Goal: Entertainment & Leisure: Consume media (video, audio)

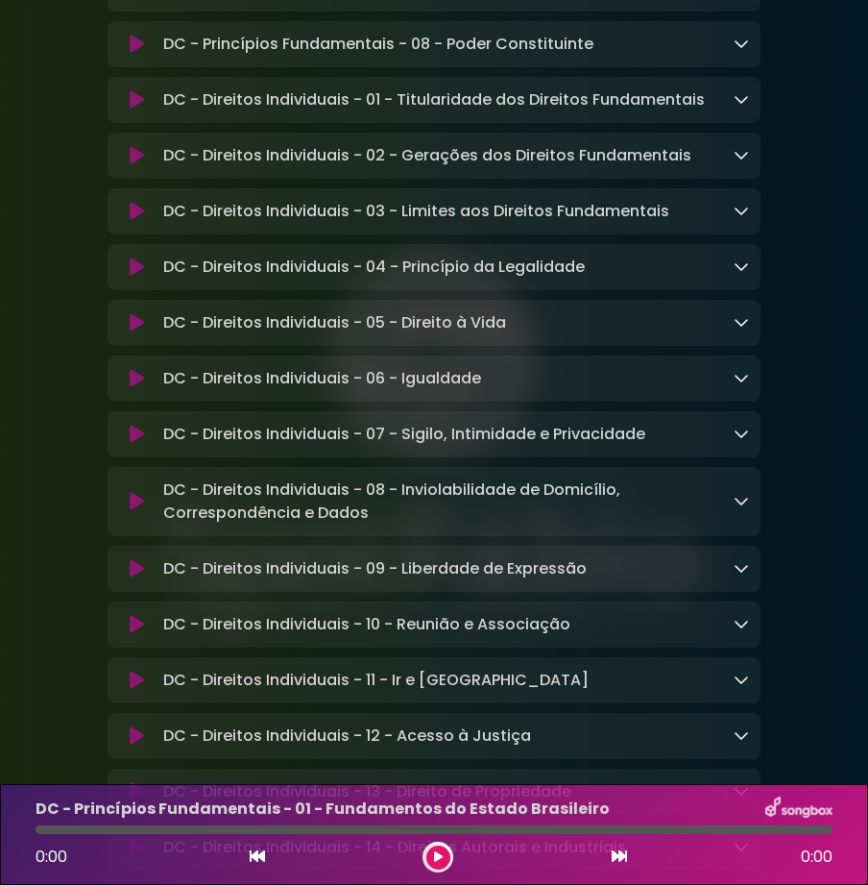
click at [140, 670] on icon at bounding box center [137, 679] width 14 height 19
click at [427, 858] on button at bounding box center [438, 857] width 24 height 24
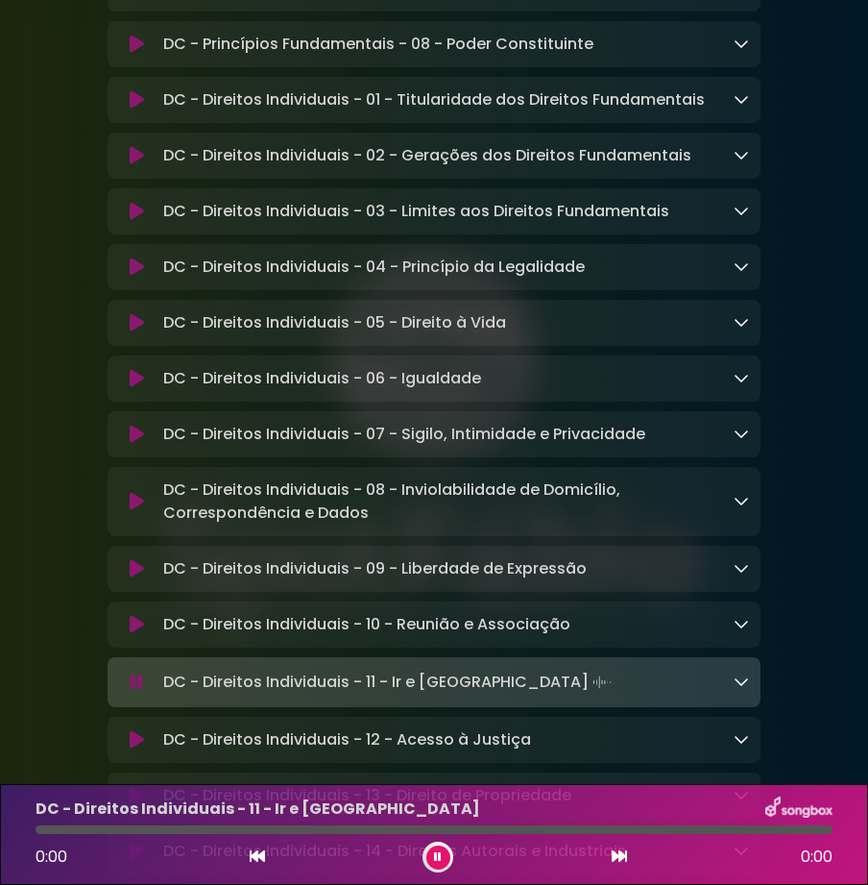
click at [427, 858] on button at bounding box center [438, 857] width 24 height 24
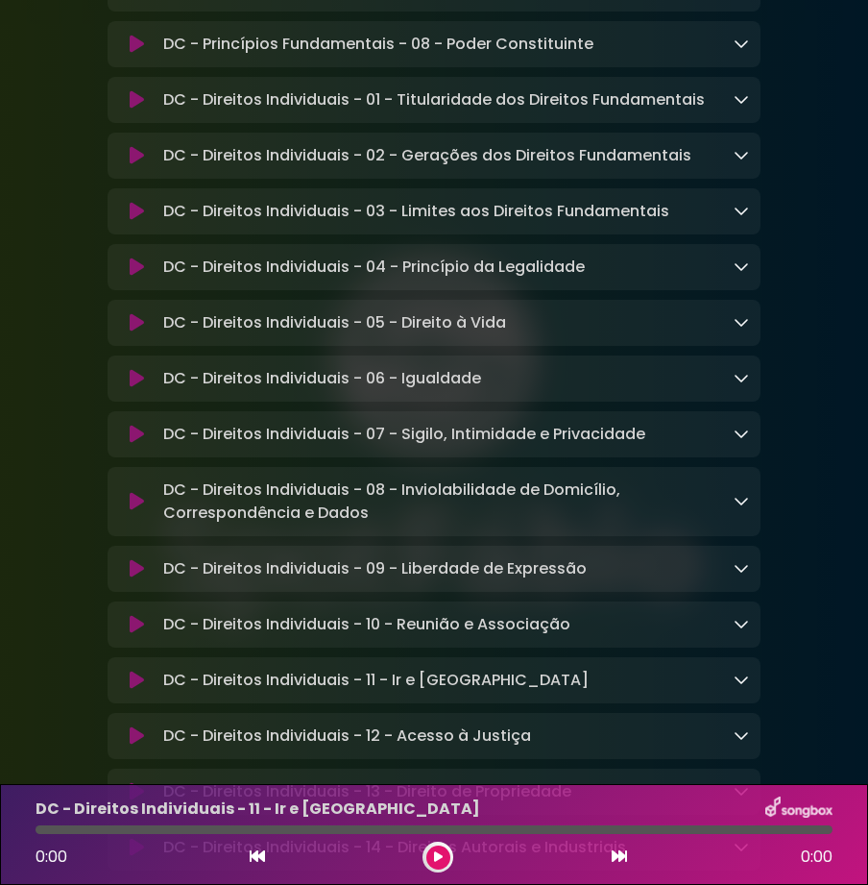
click at [427, 858] on button at bounding box center [438, 857] width 24 height 24
click at [732, 669] on div "DC - Direitos Individuais - 11 - Ir e Vir Loading Track..." at bounding box center [453, 680] width 594 height 23
click at [739, 671] on icon at bounding box center [741, 678] width 15 height 15
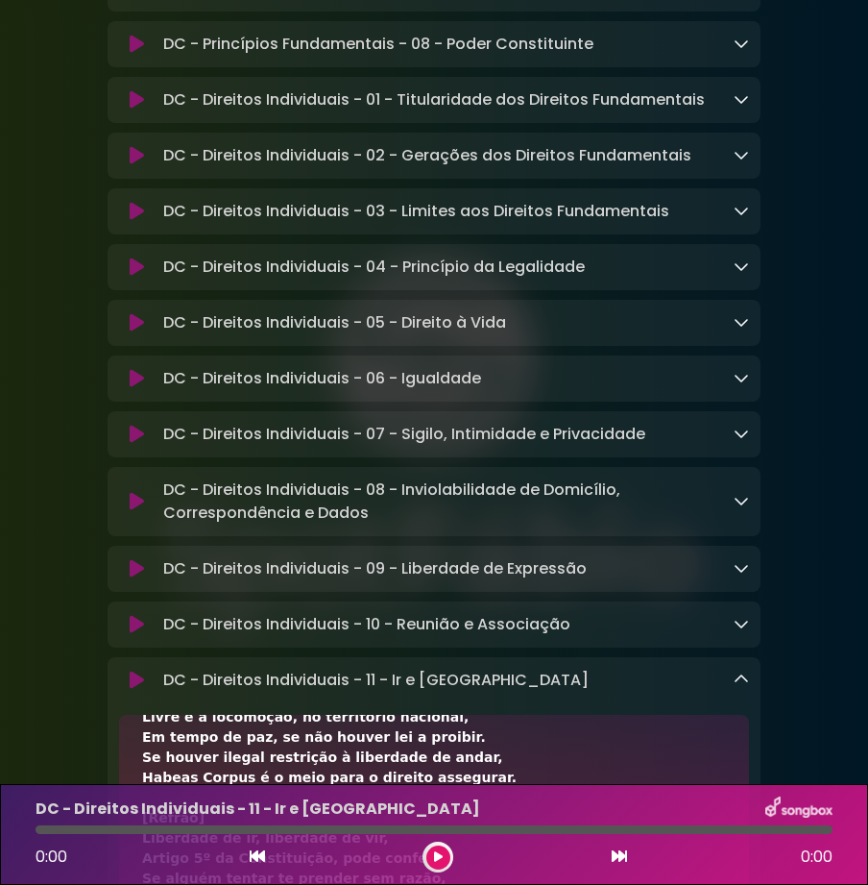
scroll to position [173, 0]
